Goal: Check status: Check status

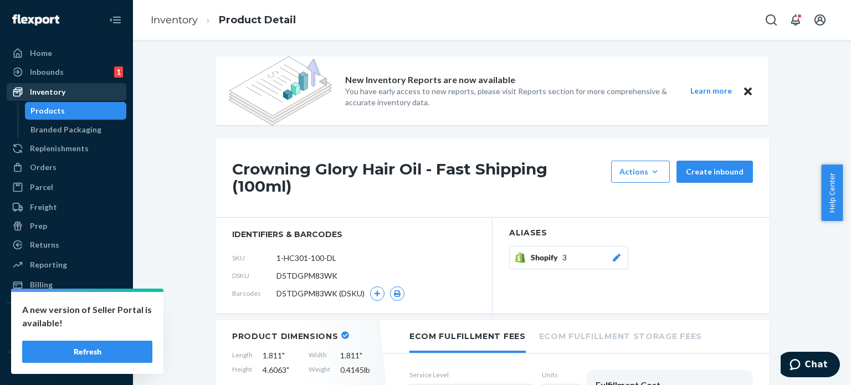
scroll to position [666, 0]
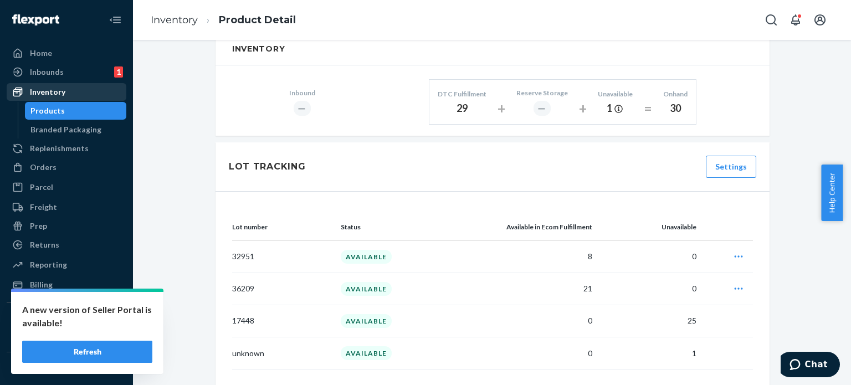
click at [54, 92] on div "Inventory" at bounding box center [47, 91] width 35 height 11
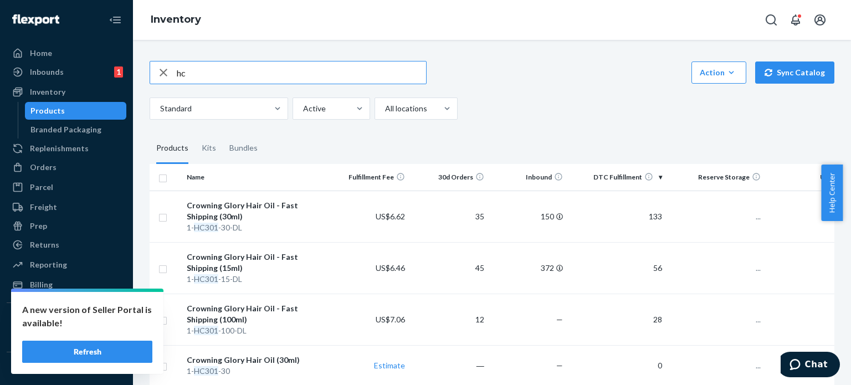
type input "h"
type input "dc205-15"
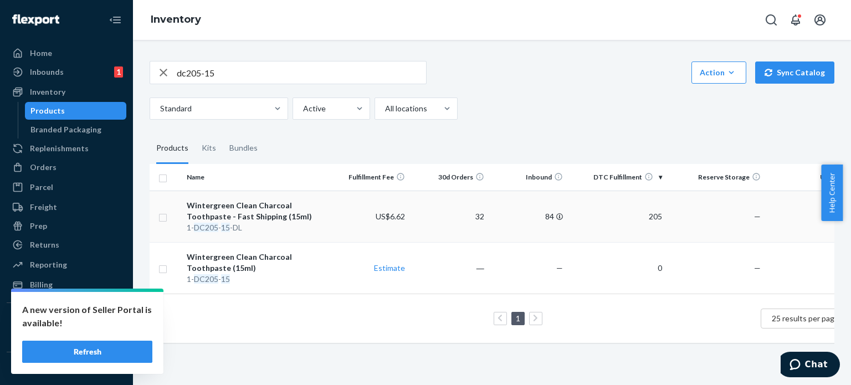
click at [355, 199] on td "US$6.62" at bounding box center [370, 215] width 79 height 51
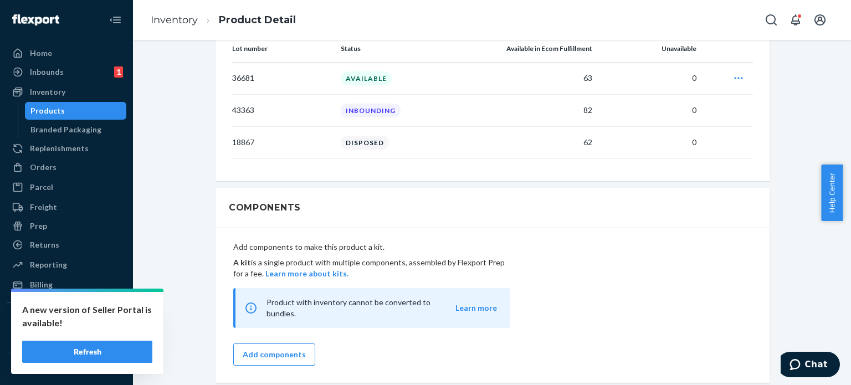
scroll to position [844, 0]
